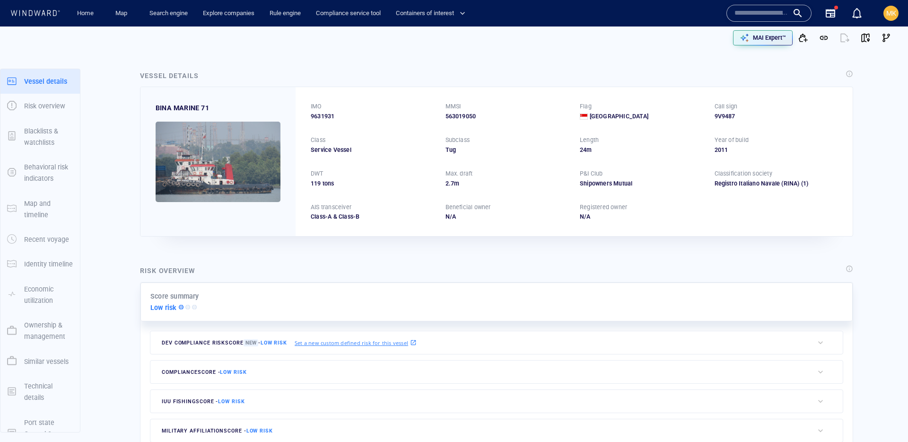
click at [792, 19] on div at bounding box center [769, 13] width 69 height 14
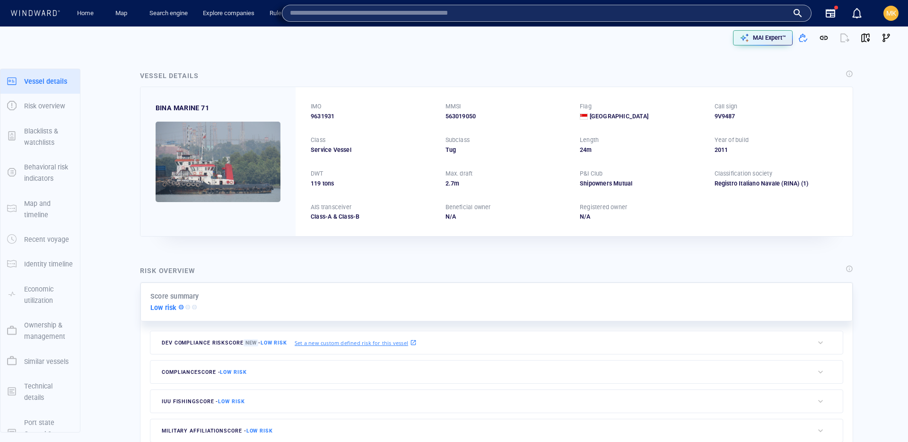
paste input "*******"
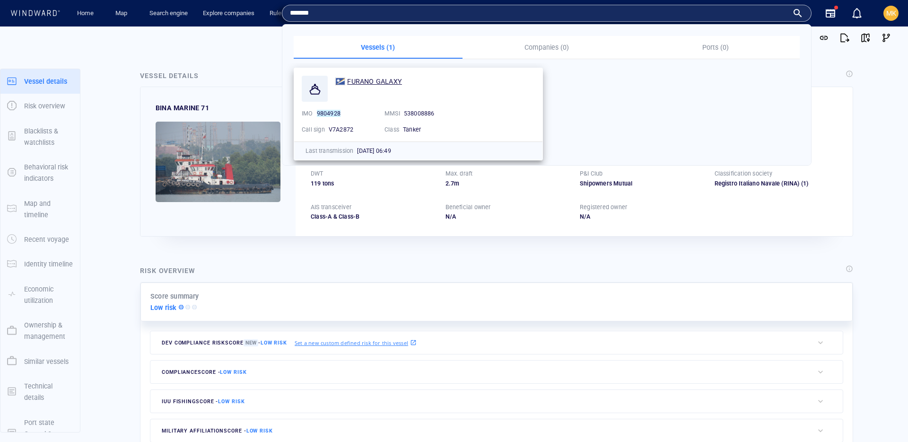
type input "*******"
click at [384, 79] on span "FURANO GALAXY" at bounding box center [374, 82] width 55 height 8
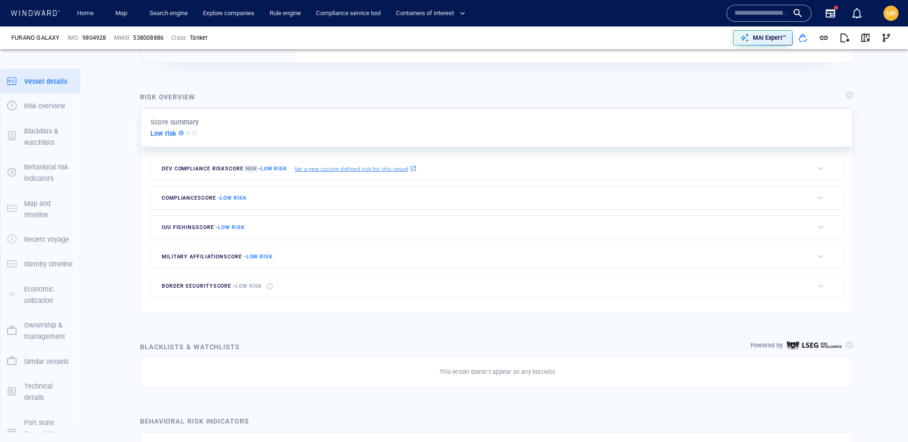
scroll to position [25, 0]
click at [892, 13] on span "MK" at bounding box center [892, 13] width 10 height 8
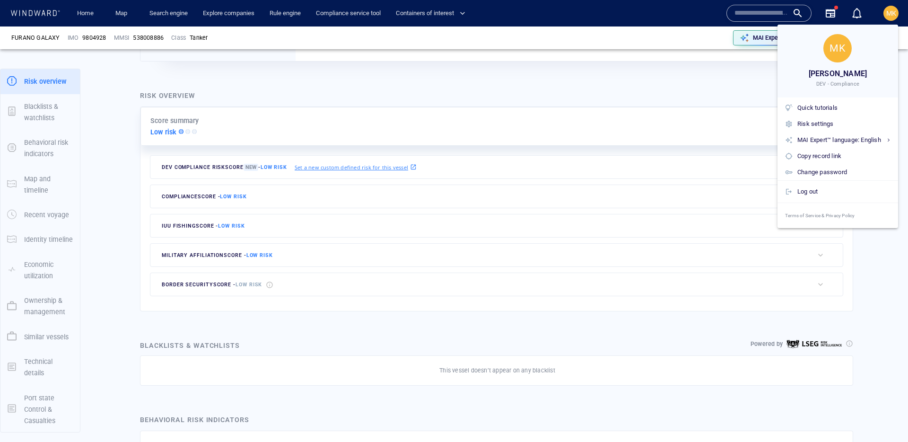
click at [657, 70] on div at bounding box center [454, 221] width 908 height 442
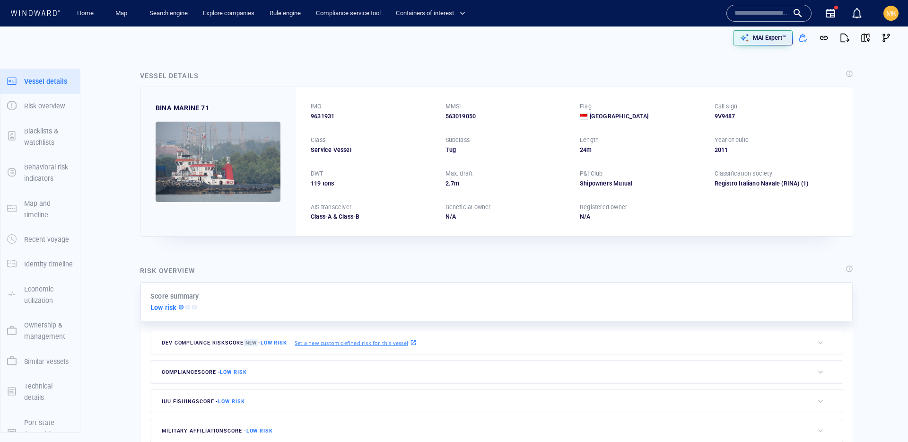
click at [795, 14] on div at bounding box center [769, 13] width 69 height 14
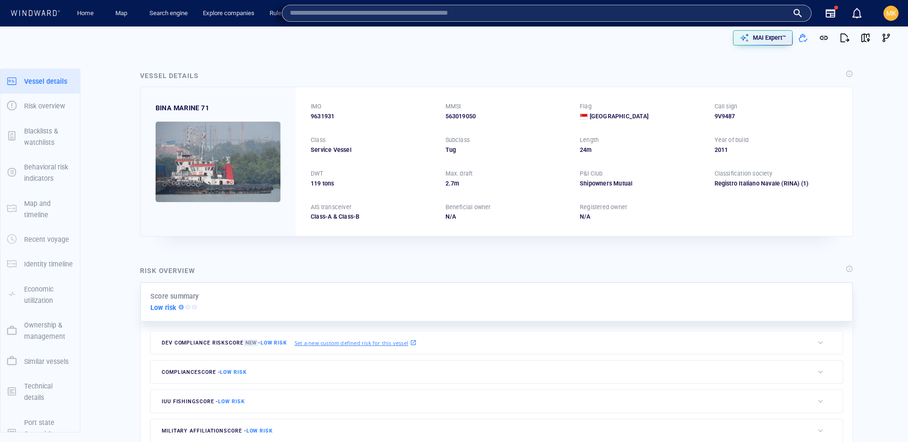
paste input "*******"
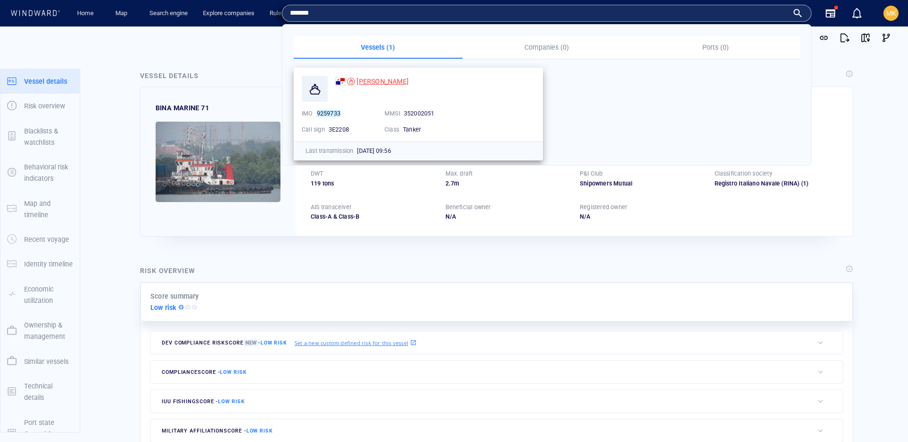
click at [369, 81] on span "[PERSON_NAME]" at bounding box center [383, 82] width 52 height 8
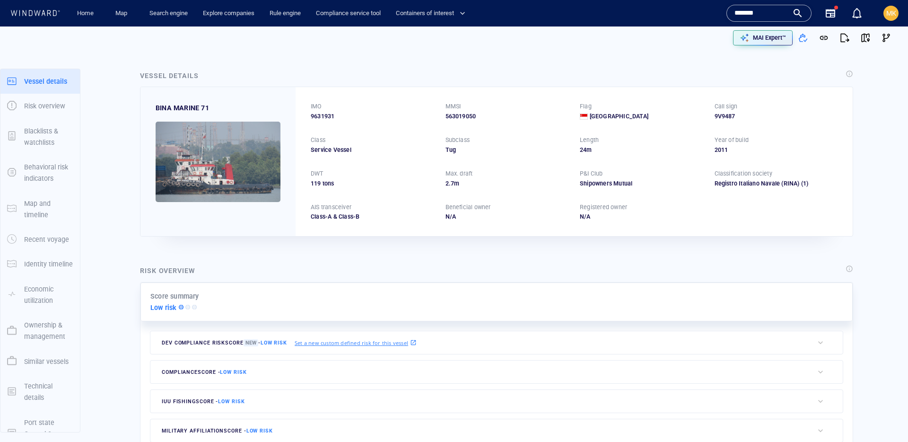
click at [743, 9] on input "*******" at bounding box center [762, 13] width 54 height 14
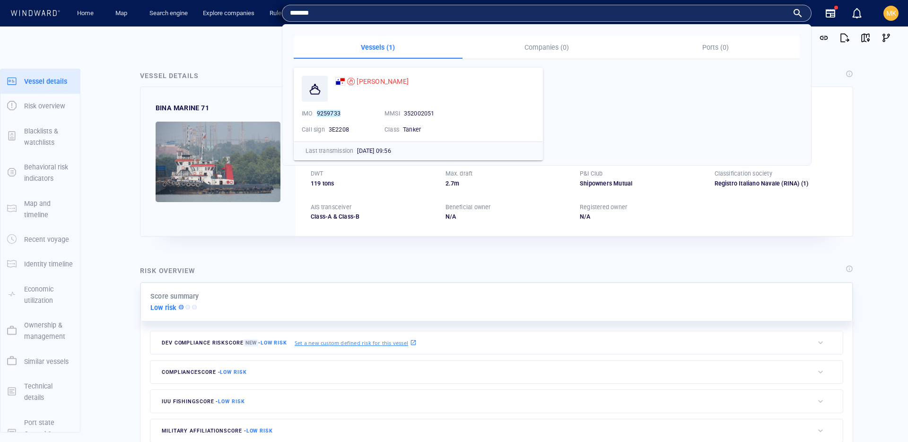
click at [743, 9] on input "*******" at bounding box center [539, 13] width 499 height 14
paste input "text"
type input "*******"
click at [374, 82] on span "VICTORY" at bounding box center [371, 82] width 28 height 8
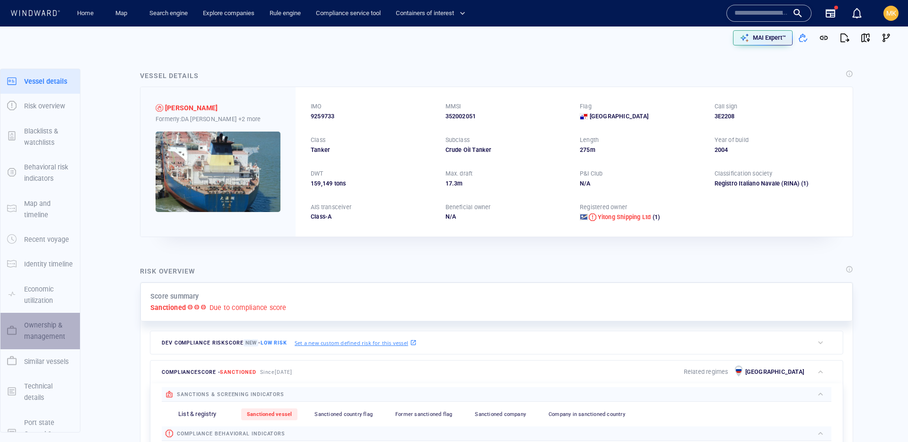
click at [39, 335] on p "Ownership & management" at bounding box center [48, 330] width 49 height 23
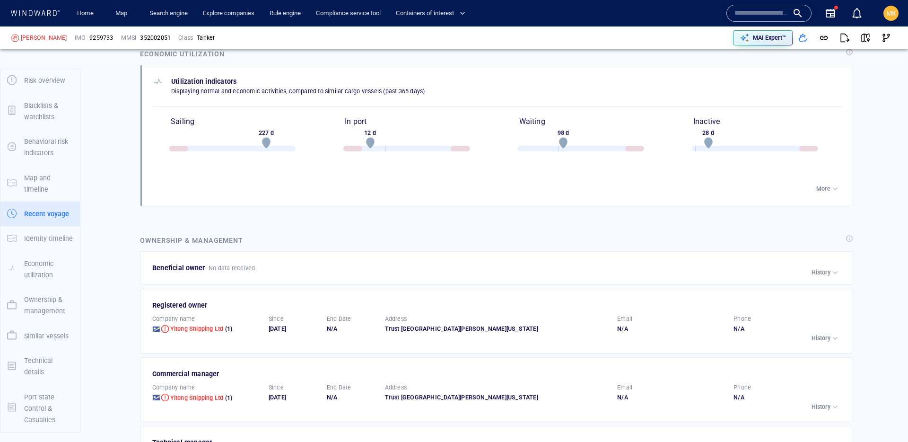
scroll to position [1988, 0]
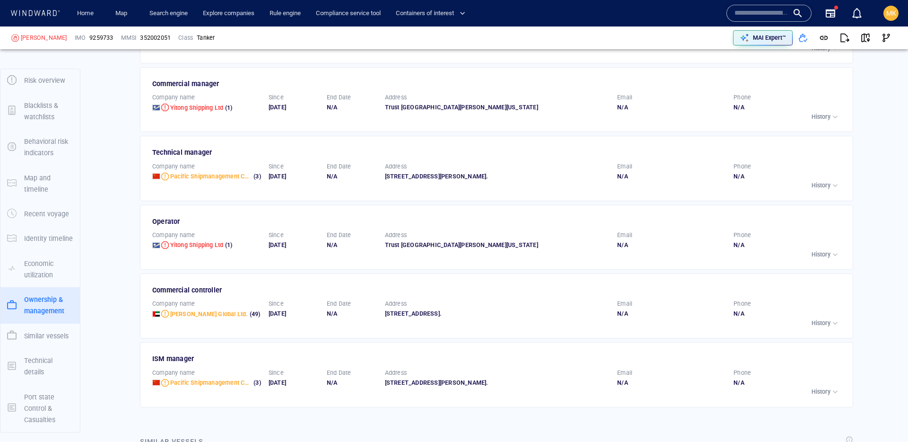
scroll to position [2254, 0]
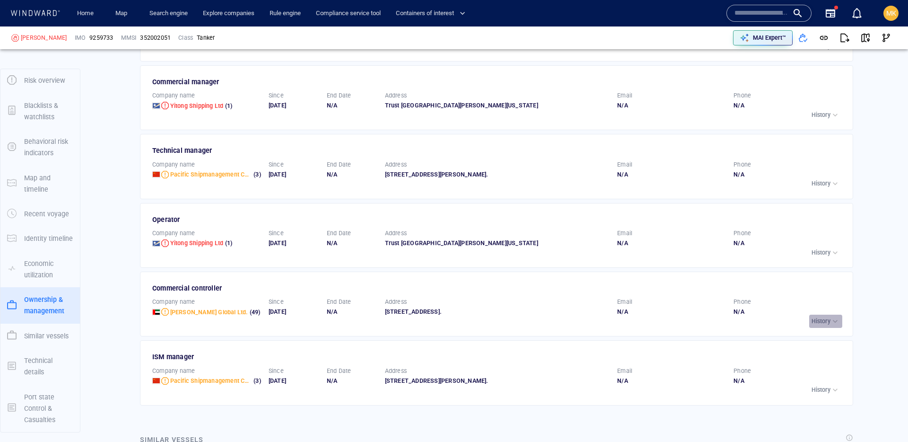
click at [819, 326] on p "History" at bounding box center [821, 321] width 19 height 9
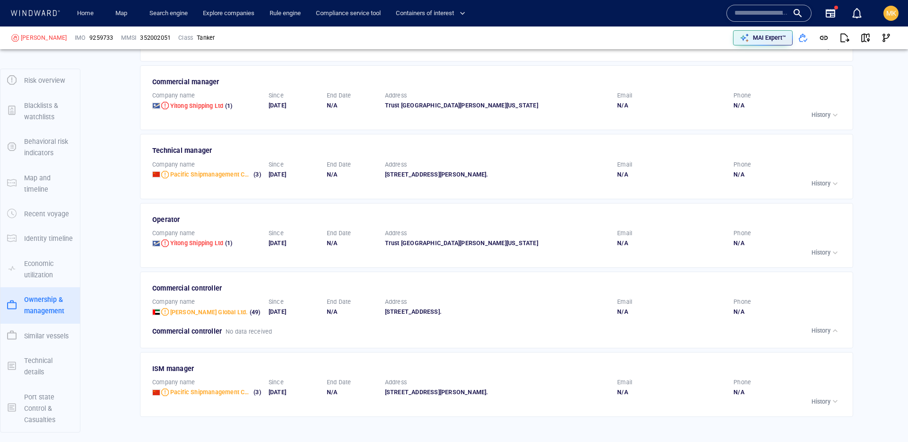
click at [819, 320] on div "Phone N/A" at bounding box center [788, 307] width 116 height 26
click at [89, 37] on span "9259733" at bounding box center [101, 38] width 24 height 9
copy span "9259733"
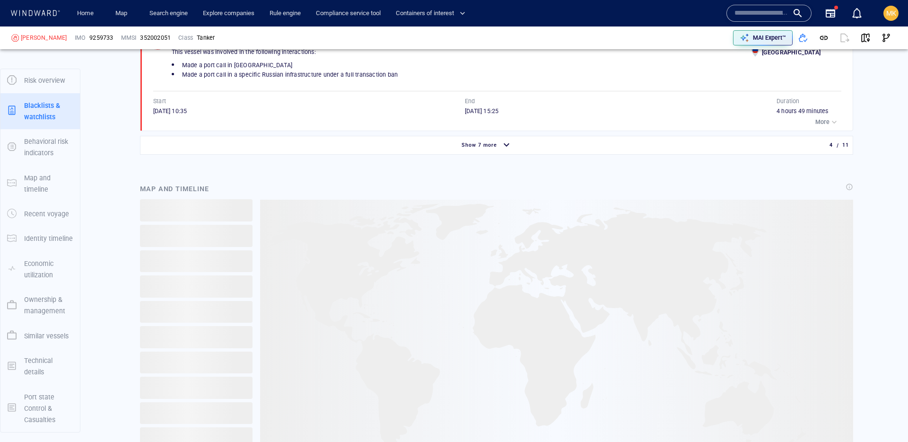
scroll to position [1092, 0]
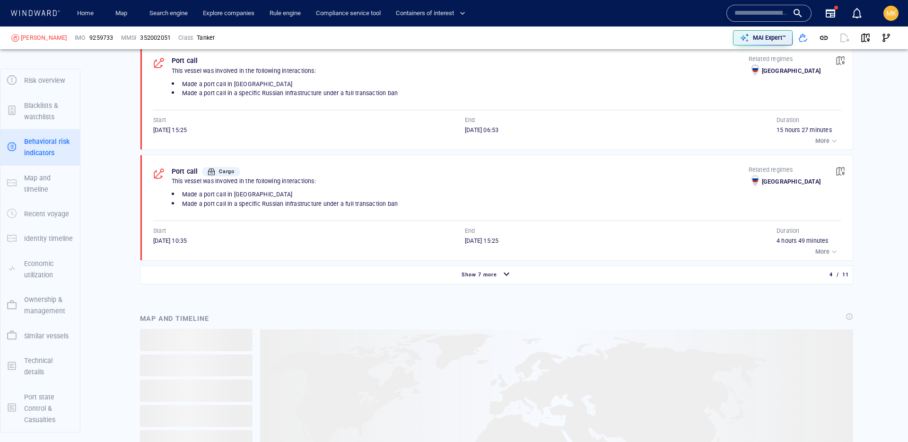
click at [41, 308] on p "Ownership & management" at bounding box center [48, 305] width 49 height 23
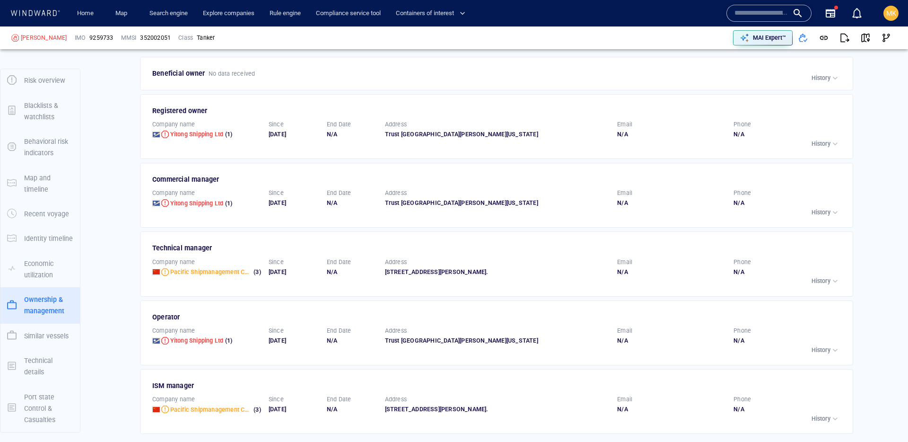
scroll to position [2144, 0]
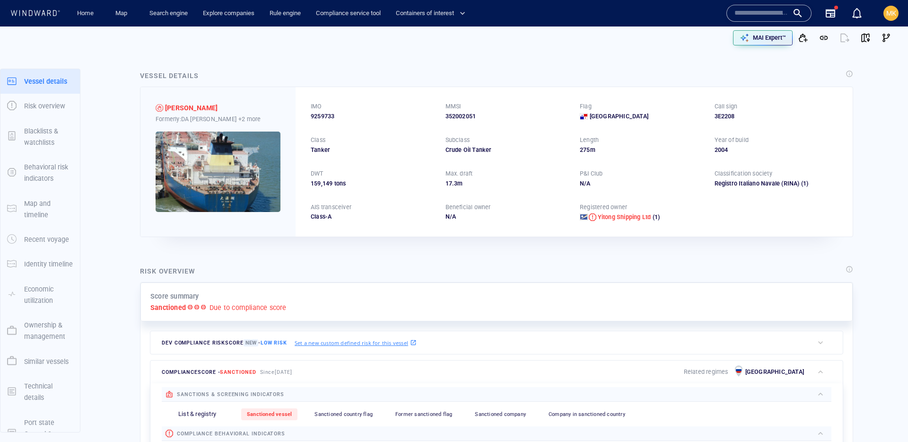
click at [47, 335] on p "Ownership & management" at bounding box center [48, 330] width 49 height 23
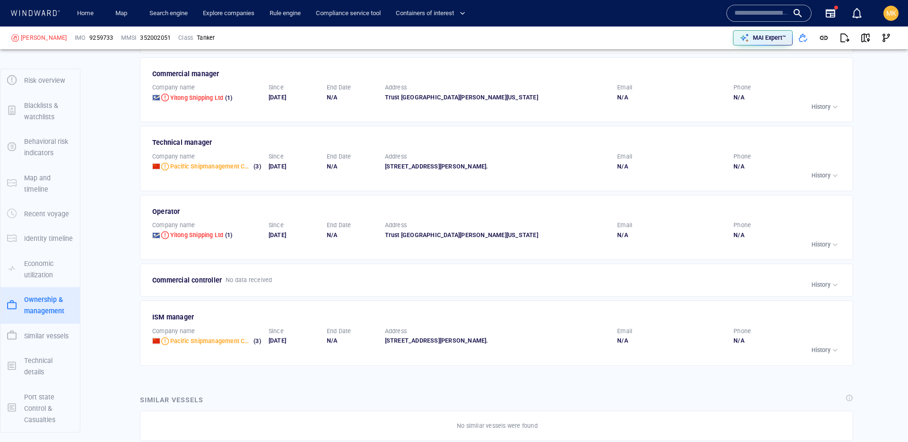
scroll to position [2269, 0]
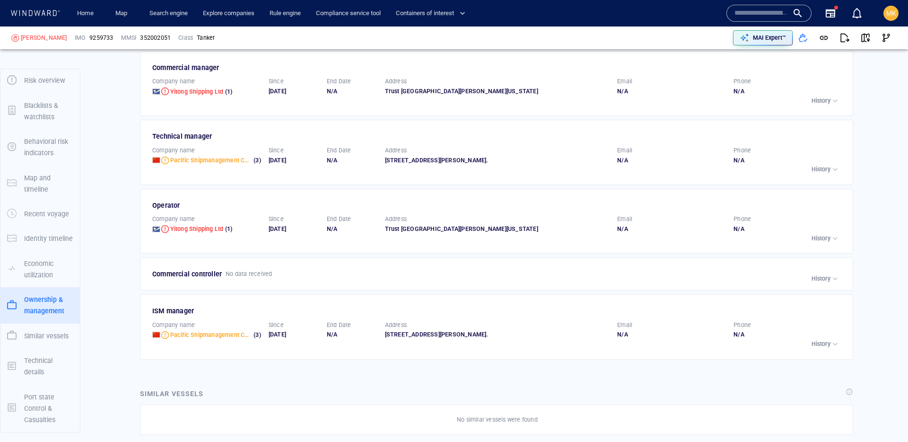
click at [238, 278] on p "No data received" at bounding box center [249, 274] width 46 height 9
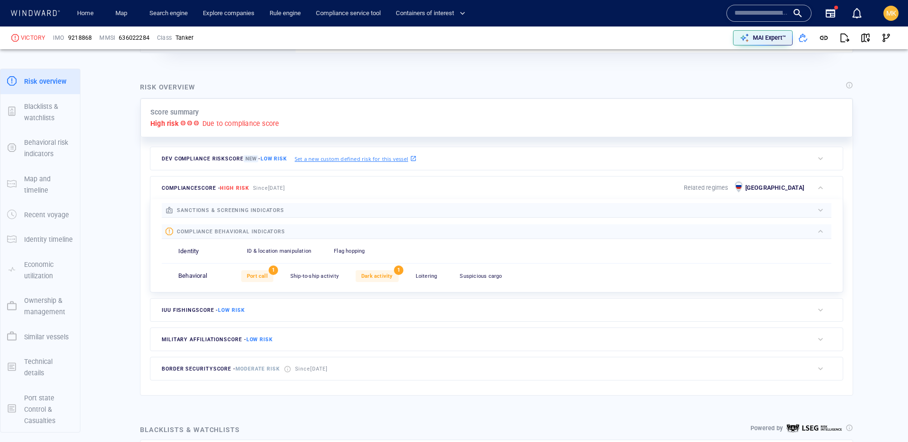
scroll to position [232, 0]
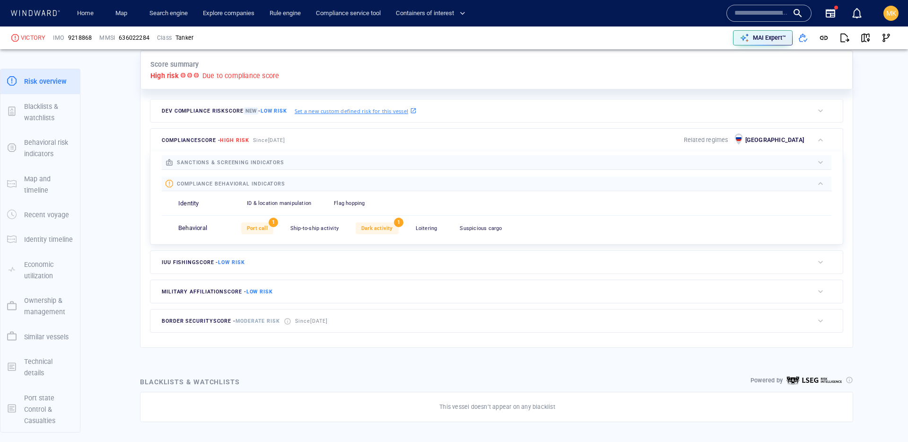
click at [30, 314] on p "Ownership & management" at bounding box center [48, 306] width 49 height 23
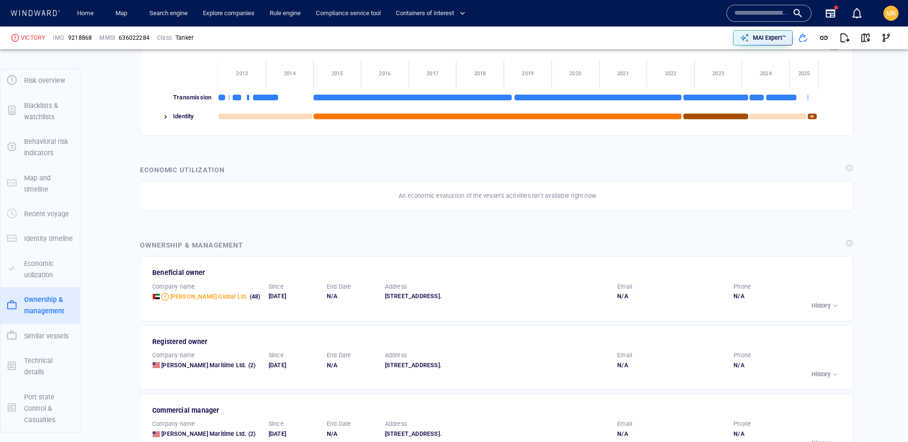
scroll to position [1385, 0]
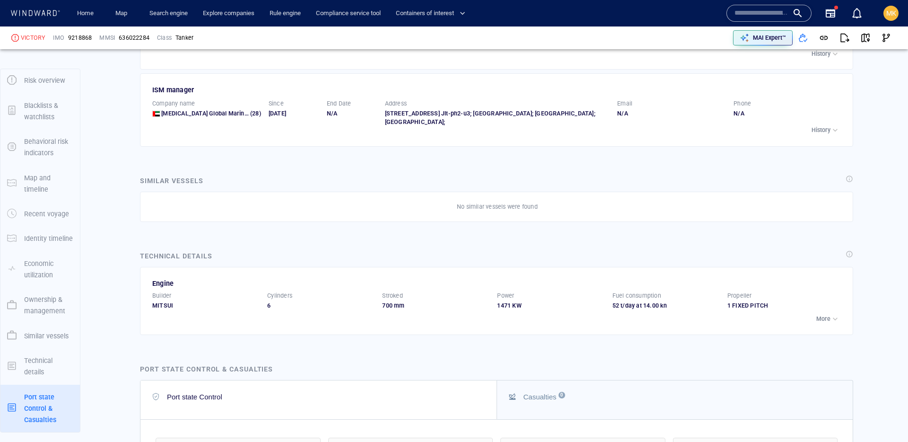
scroll to position [2552, 0]
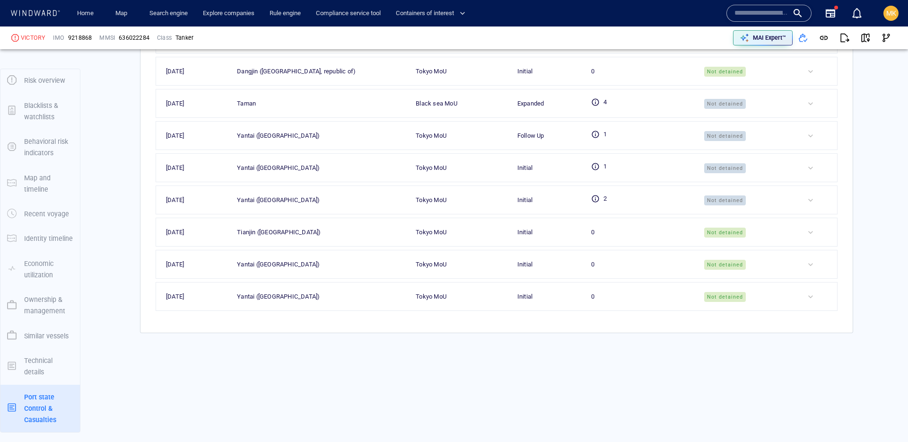
click at [79, 39] on span "9218868" at bounding box center [80, 38] width 24 height 9
copy span "9218868"
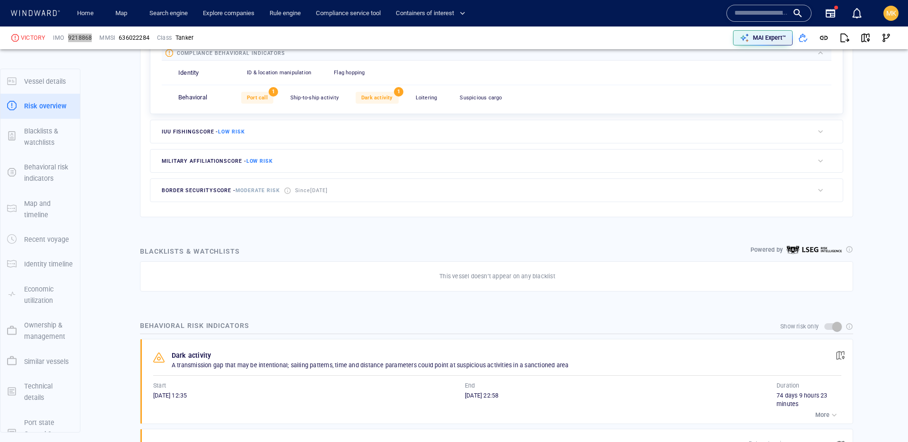
scroll to position [0, 0]
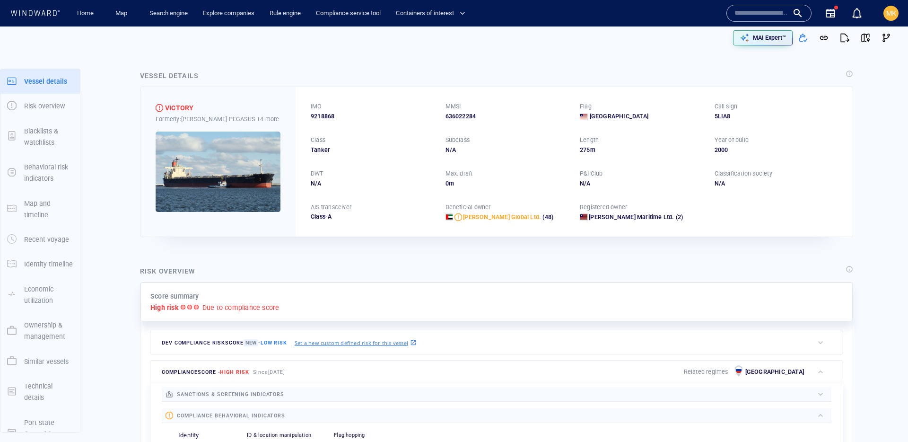
click at [321, 118] on span "9218868" at bounding box center [323, 116] width 24 height 9
copy span "9218868"
click at [182, 103] on div "VICTORY" at bounding box center [179, 107] width 28 height 11
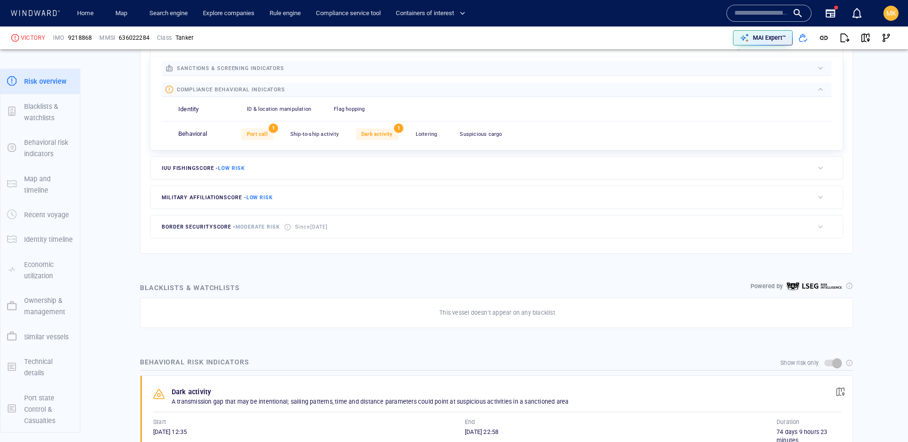
scroll to position [341, 0]
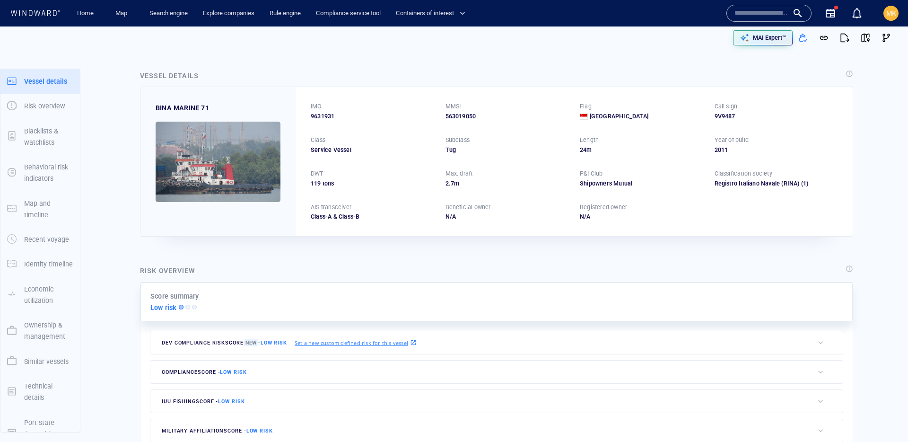
click at [775, 12] on input "text" at bounding box center [762, 13] width 54 height 14
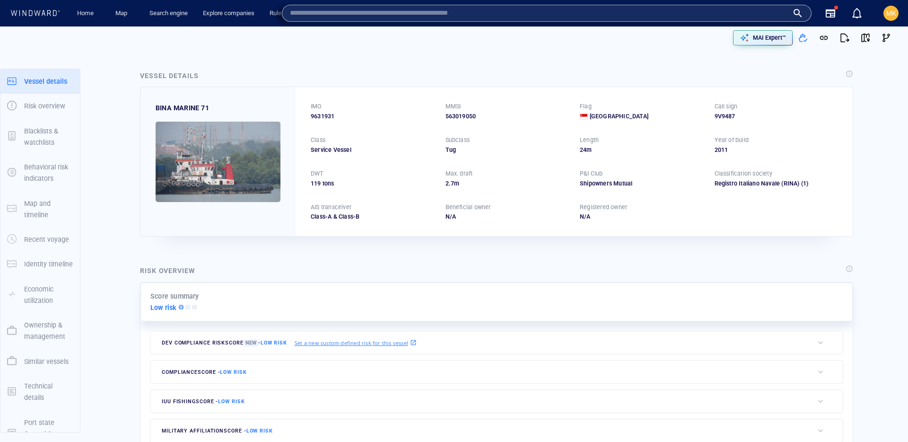
paste input "*******"
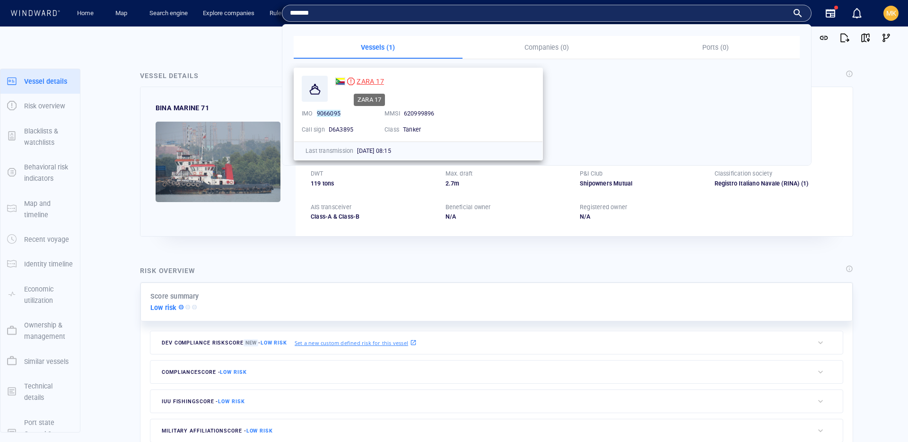
type input "*******"
click at [375, 78] on span "ZARA 17" at bounding box center [370, 82] width 27 height 8
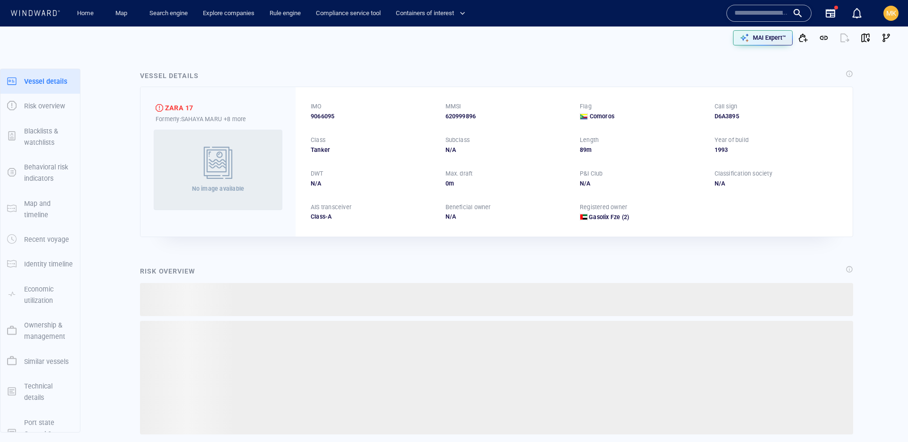
click at [180, 106] on div "ZARA 17" at bounding box center [179, 107] width 28 height 11
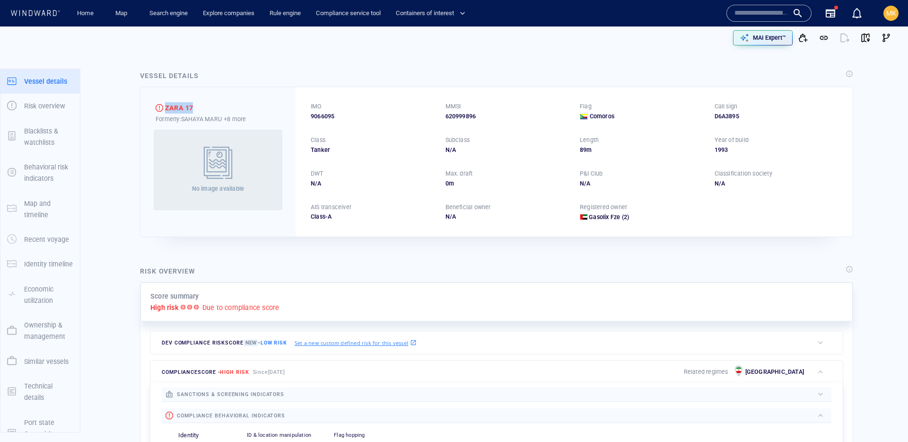
copy div "ZARA 17"
click at [325, 117] on span "9066095" at bounding box center [323, 116] width 24 height 9
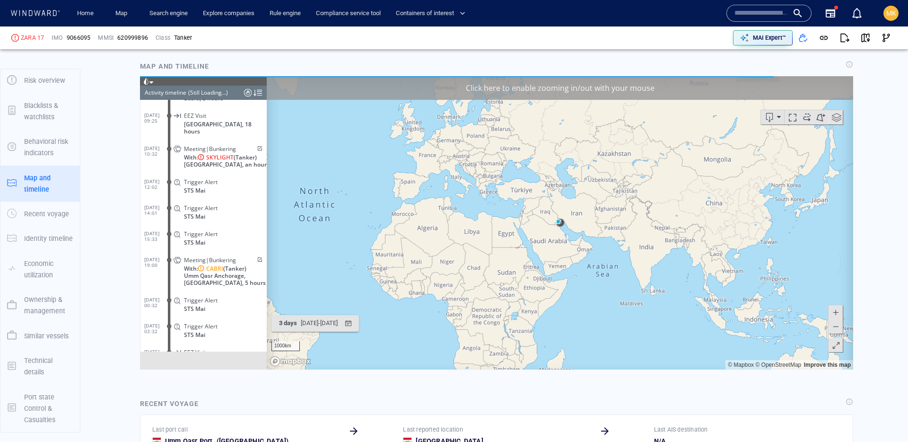
scroll to position [2343, 0]
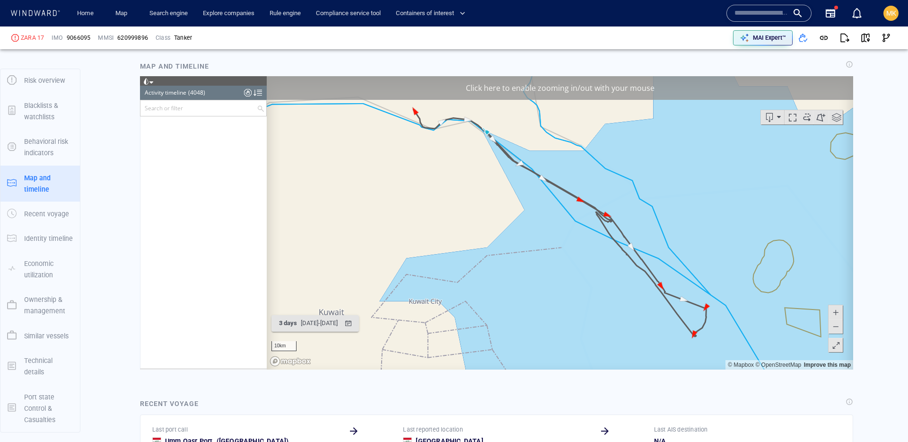
scroll to position [105086, 0]
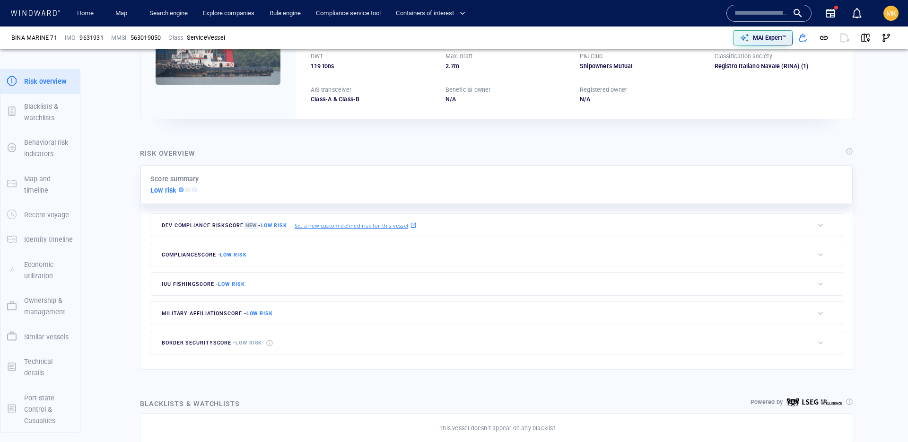
scroll to position [188, 0]
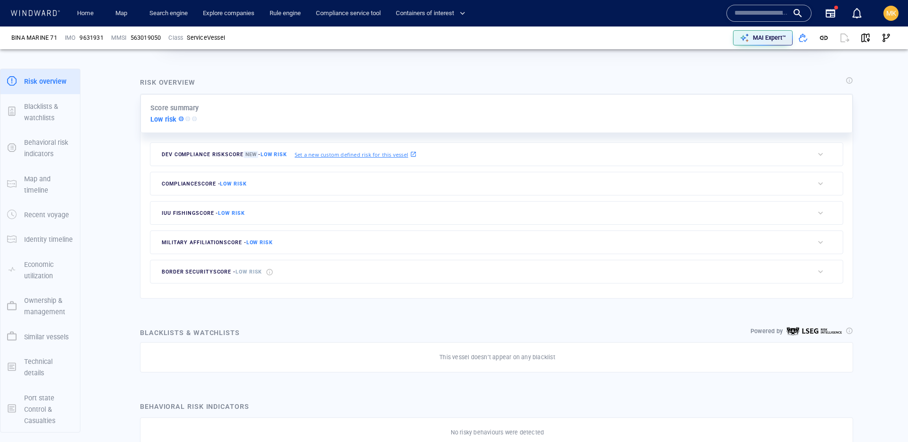
click at [779, 15] on input "text" at bounding box center [762, 13] width 54 height 14
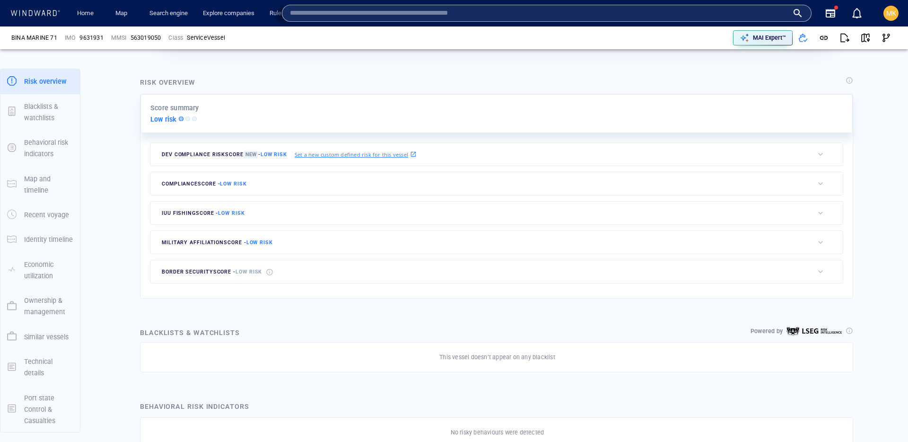
paste input "**********"
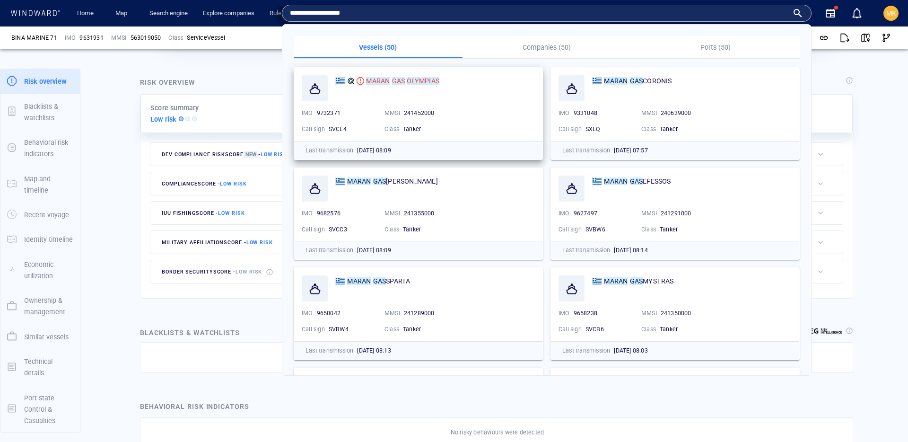
type input "**********"
click at [409, 85] on div "MARAN GAS OLYMPIAS" at bounding box center [402, 80] width 73 height 11
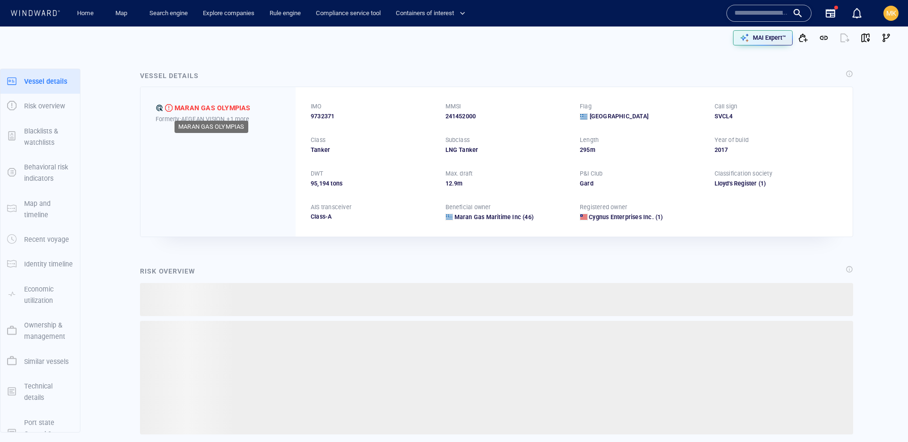
click at [192, 109] on div "MARAN GAS OLYMPIAS" at bounding box center [213, 107] width 76 height 11
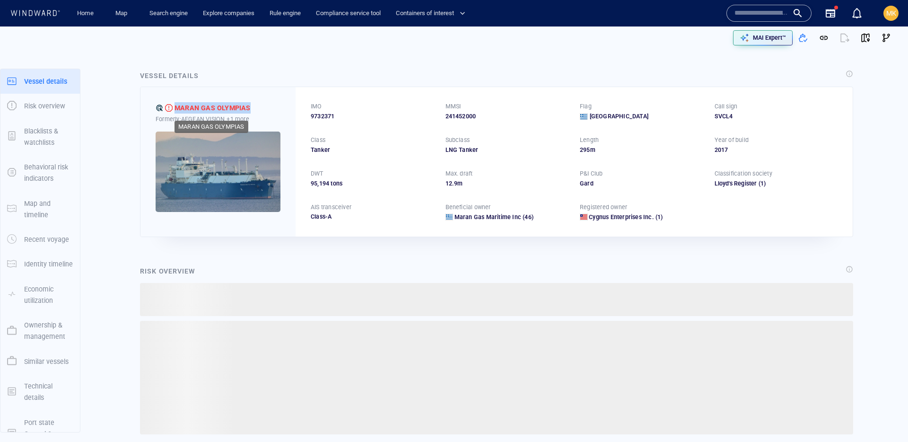
click at [192, 109] on div "MARAN GAS OLYMPIAS" at bounding box center [213, 107] width 76 height 11
copy div "MARAN GAS OLYMPIAS"
click at [328, 114] on span "9732371" at bounding box center [323, 116] width 24 height 9
copy span "9732371"
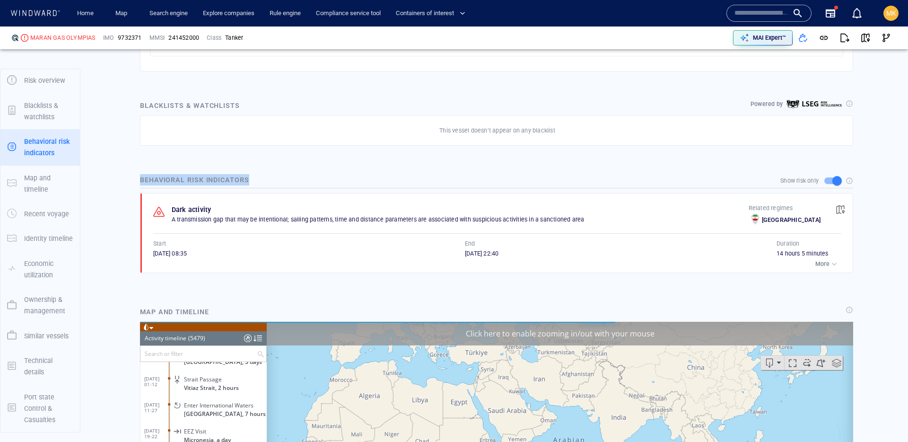
scroll to position [142323, 0]
drag, startPoint x: 138, startPoint y: 179, endPoint x: 251, endPoint y: 176, distance: 113.1
click at [251, 176] on div "Behavioral risk indicators Show risk only Dark activity A transmission gap that…" at bounding box center [496, 226] width 717 height 108
copy div "Behavioral risk indicators"
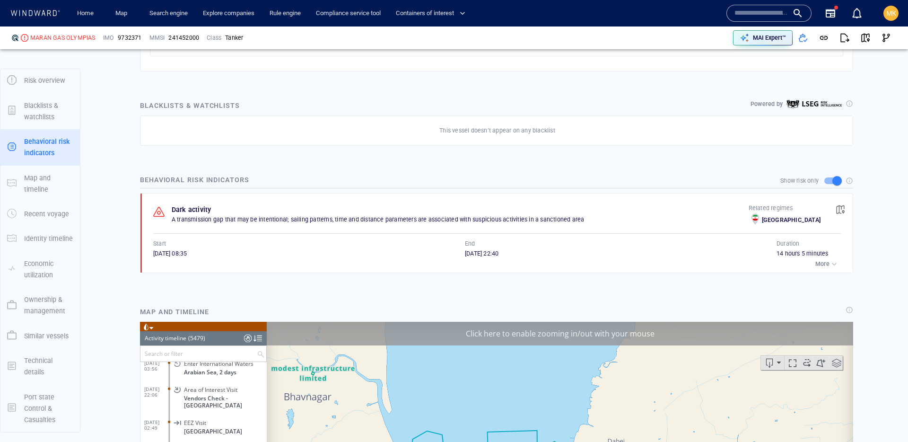
click at [46, 18] on div at bounding box center [35, 13] width 54 height 13
click at [186, 14] on link "Search engine" at bounding box center [169, 13] width 46 height 17
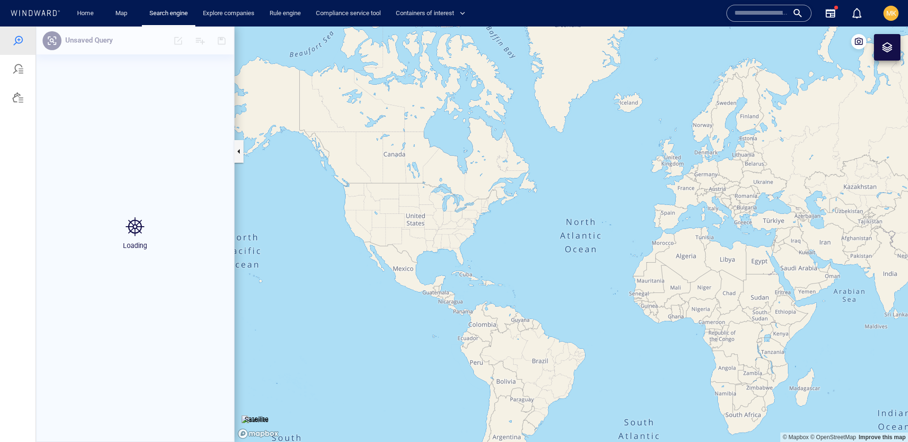
click at [19, 96] on div at bounding box center [17, 97] width 11 height 11
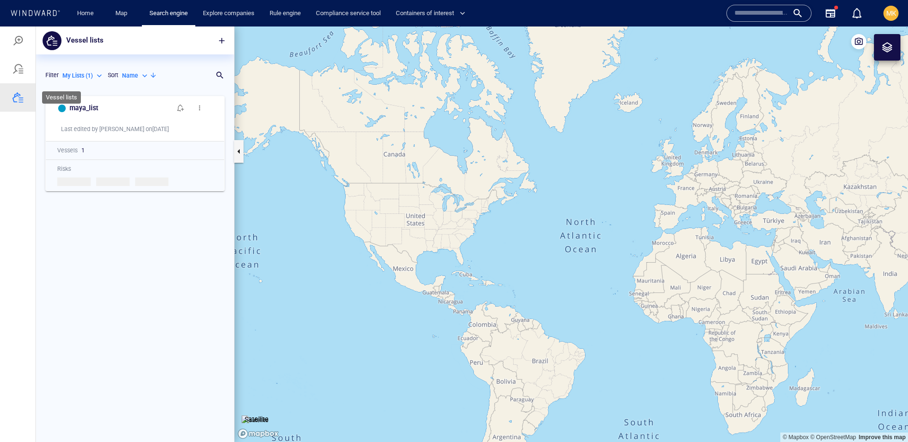
scroll to position [351, 198]
click at [81, 107] on h6 "maya_list" at bounding box center [84, 108] width 29 height 12
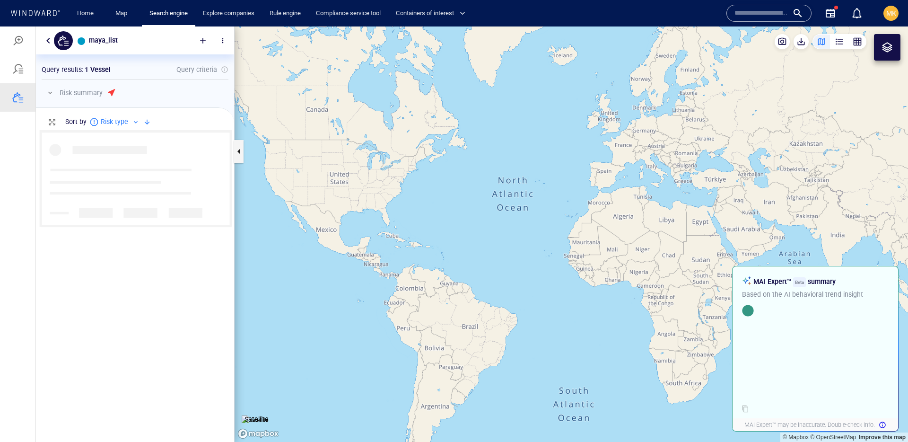
scroll to position [312, 198]
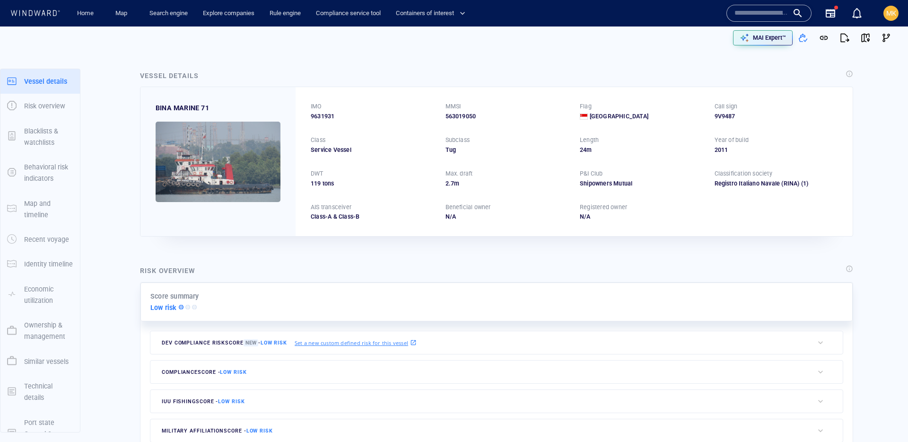
click at [757, 8] on input "text" at bounding box center [762, 13] width 54 height 14
paste input "**********"
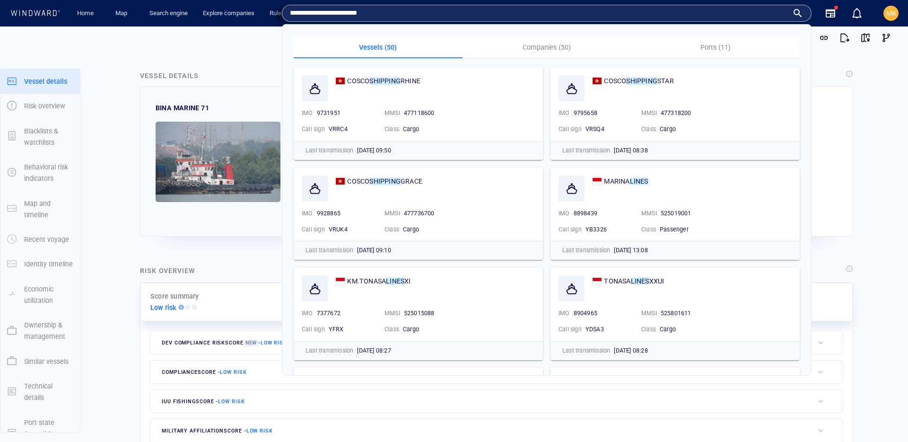
click at [527, 49] on p "Companies (50)" at bounding box center [547, 47] width 158 height 11
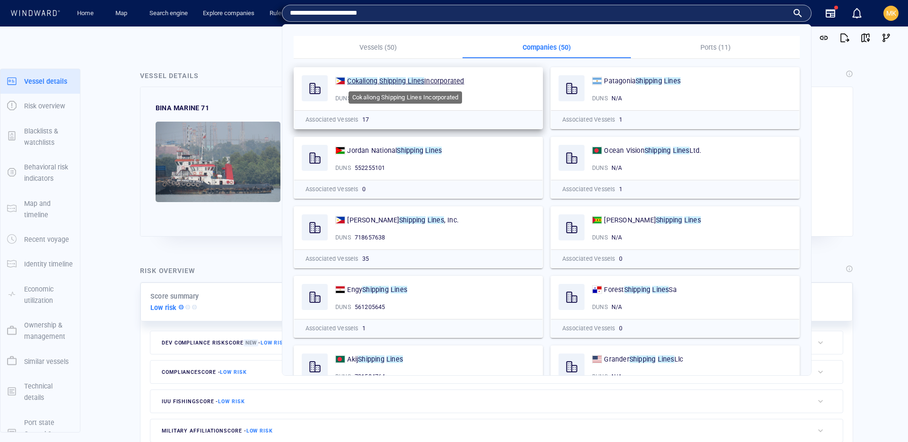
click at [434, 83] on span "Incorporated" at bounding box center [444, 81] width 40 height 8
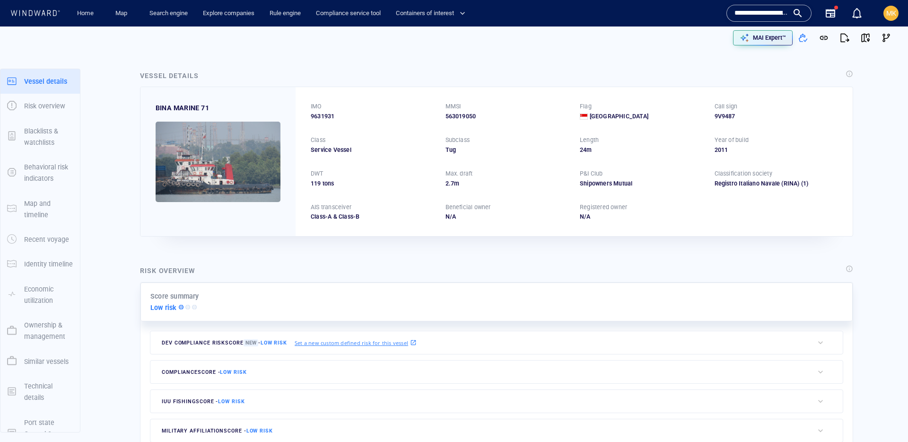
click at [771, 12] on input "**********" at bounding box center [762, 13] width 54 height 14
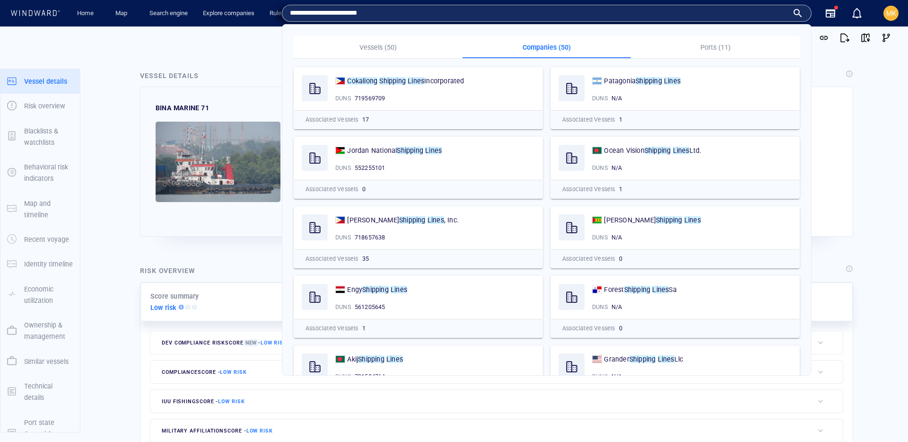
paste input "text"
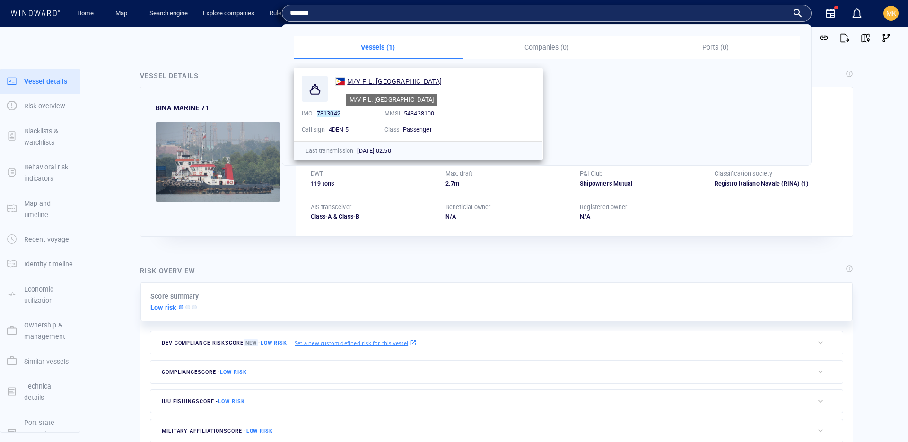
type input "*******"
click at [383, 79] on span "M/V FIL. ILIGAN" at bounding box center [394, 82] width 95 height 8
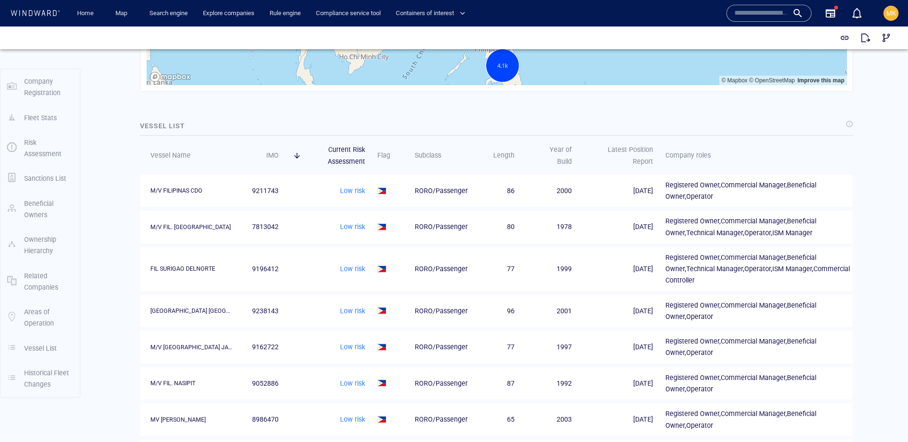
scroll to position [1243, 0]
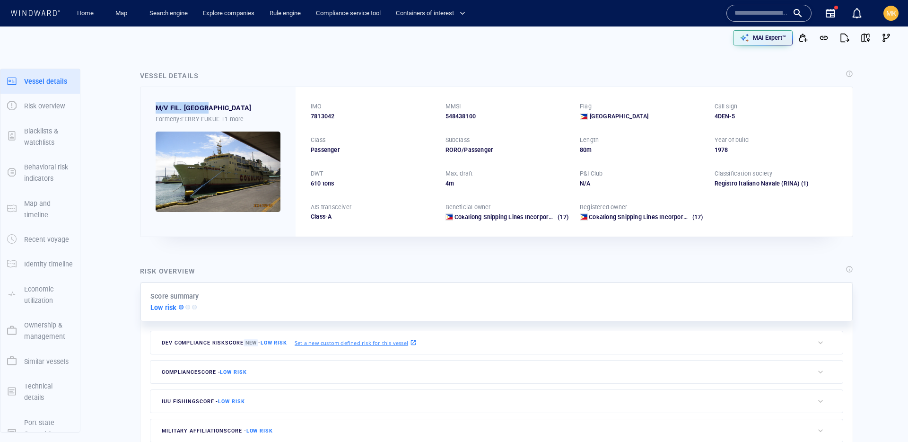
drag, startPoint x: 151, startPoint y: 109, endPoint x: 238, endPoint y: 110, distance: 86.6
click at [238, 110] on div "M/V FIL. [PERSON_NAME] Formerly: [PERSON_NAME] +1 more" at bounding box center [218, 161] width 155 height 149
copy div "M/V FIL. [GEOGRAPHIC_DATA]"
click at [320, 124] on div "IMO 7813042 MMSI 548438100 Flag Philippines Call sign 4DEN-5 Class Passenger Su…" at bounding box center [574, 161] width 557 height 149
click at [321, 119] on span "7813042" at bounding box center [323, 116] width 24 height 9
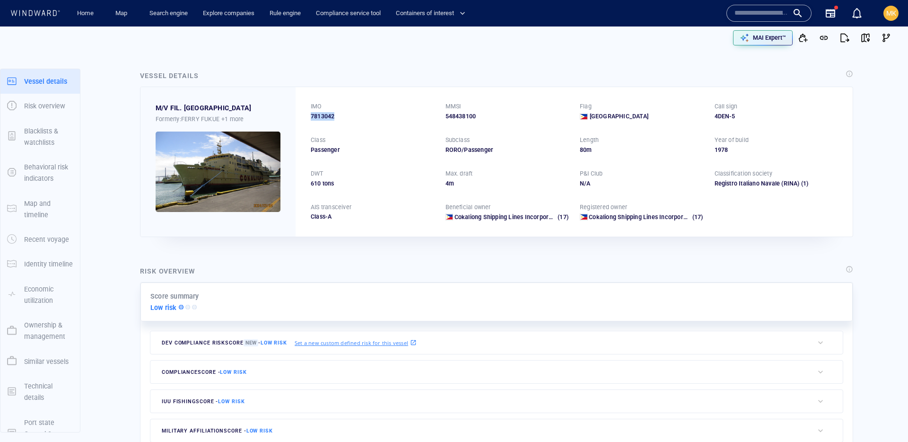
click at [321, 119] on span "7813042" at bounding box center [323, 116] width 24 height 9
copy span "7813042"
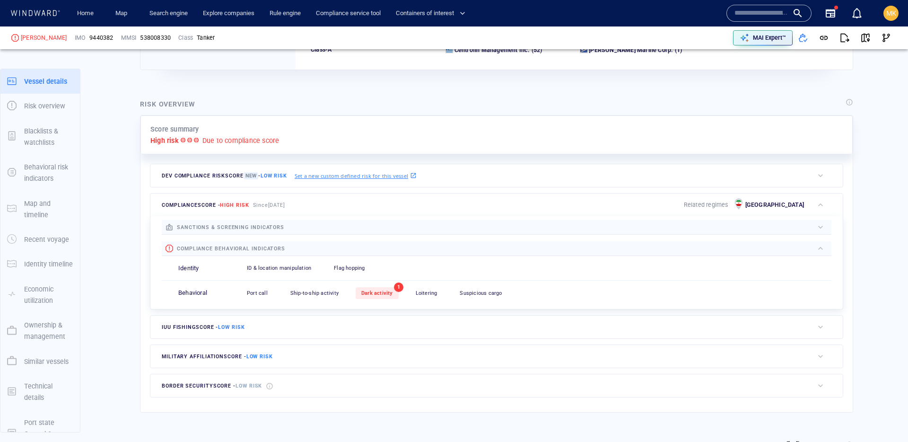
scroll to position [25, 0]
click at [384, 291] on span "Dark activity" at bounding box center [377, 293] width 32 height 6
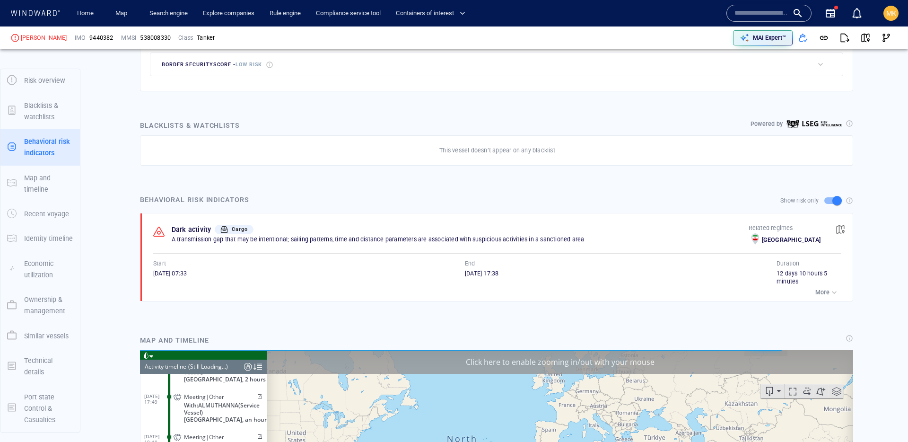
scroll to position [2509, 0]
